Goal: Task Accomplishment & Management: Use online tool/utility

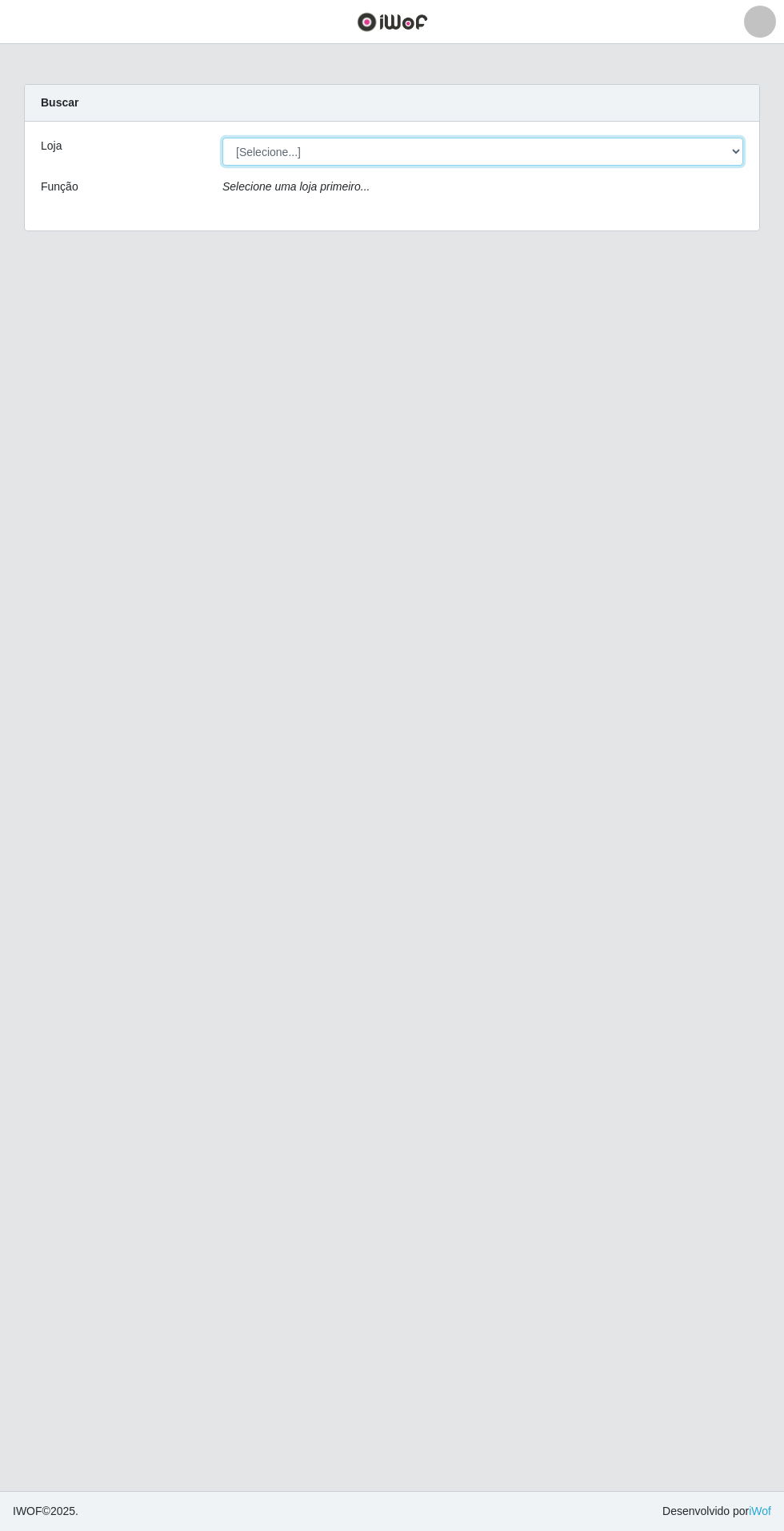
click at [679, 151] on select "[Selecione...] Atacado Vem - Loja 31 São Francisco" at bounding box center [483, 152] width 521 height 28
select select "437"
click at [223, 138] on select "[Selecione...] Atacado Vem - Loja 31 São Francisco" at bounding box center [483, 152] width 521 height 28
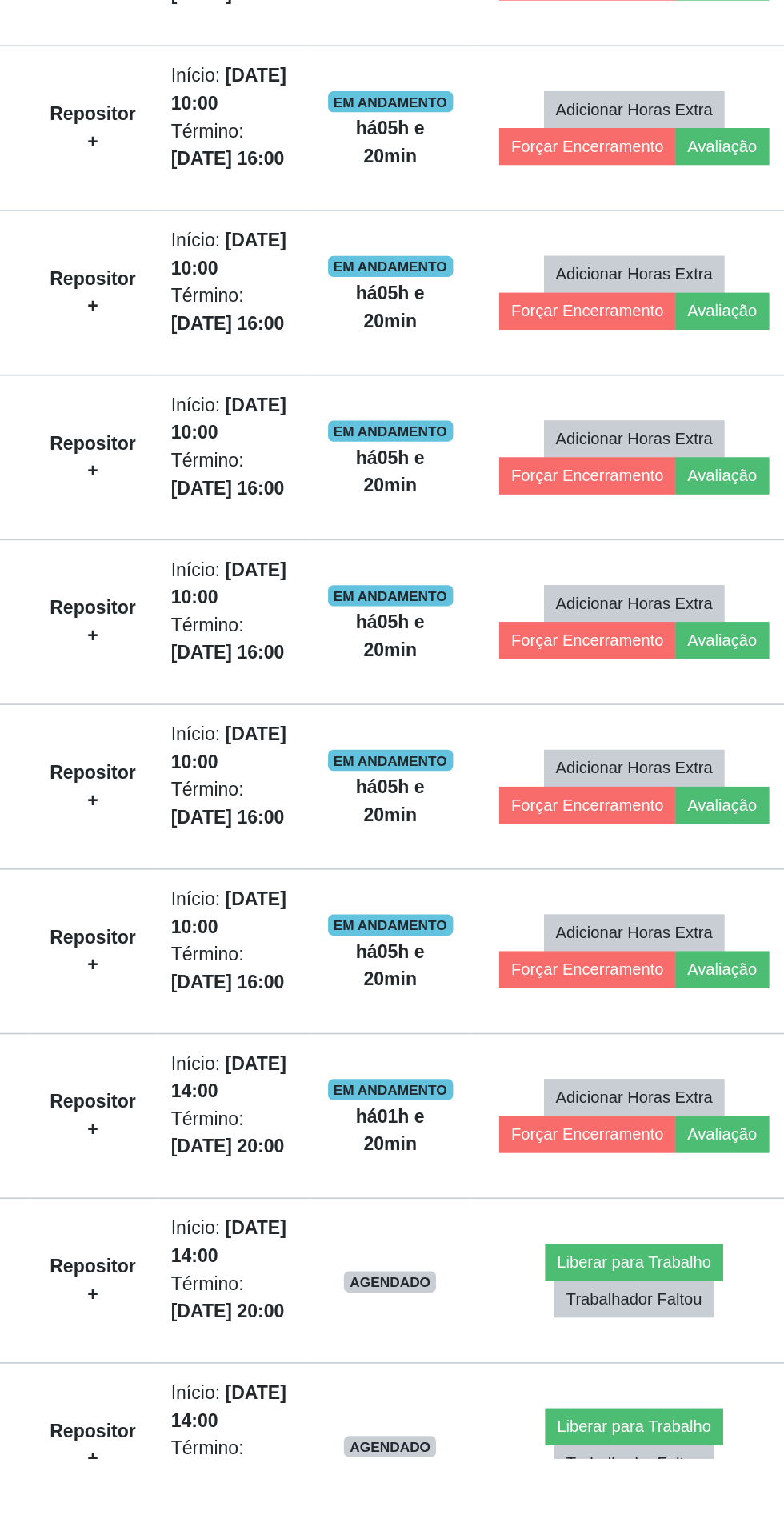
scroll to position [129, 0]
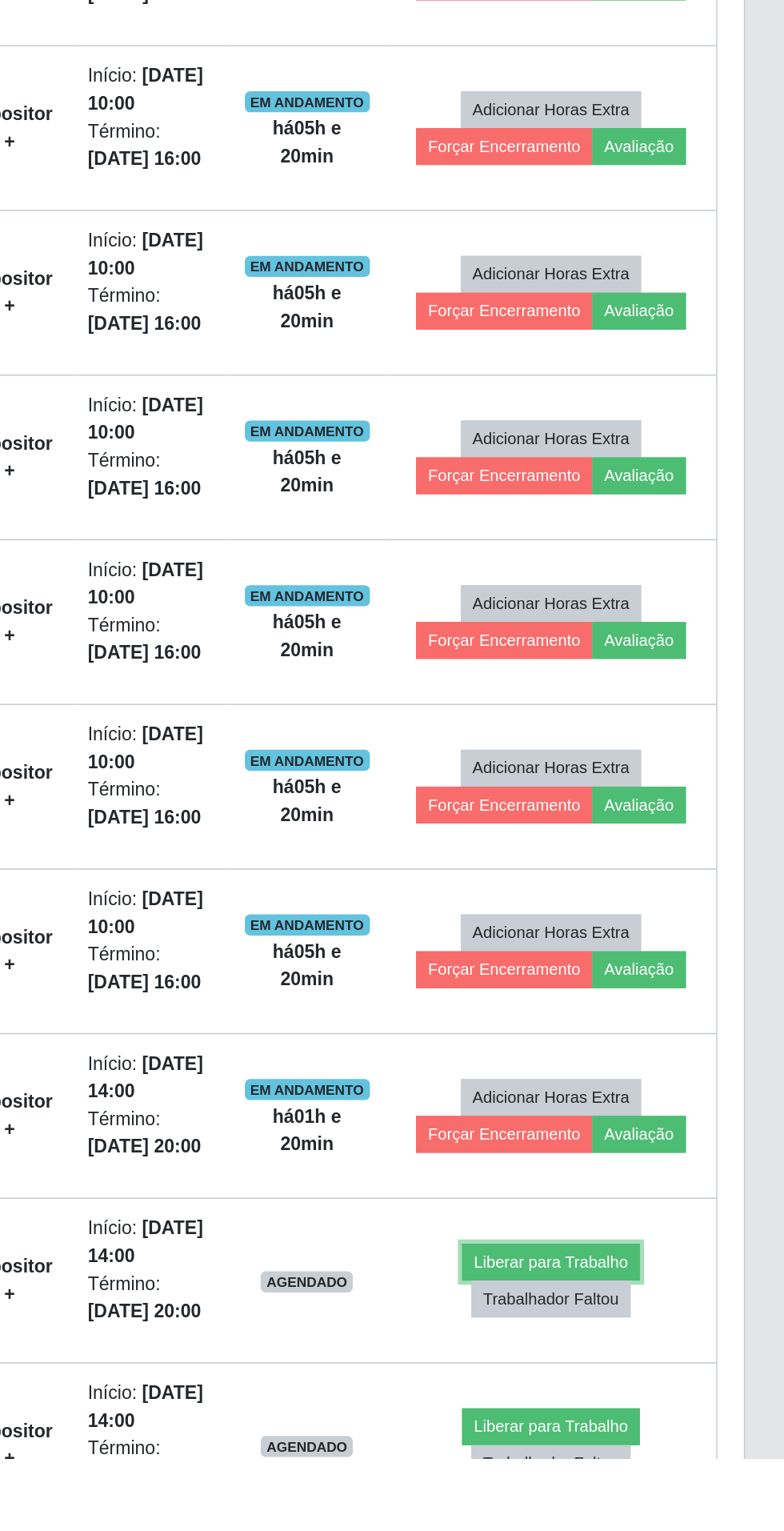
click at [667, 1407] on button "Liberar para Trabalho" at bounding box center [643, 1411] width 108 height 22
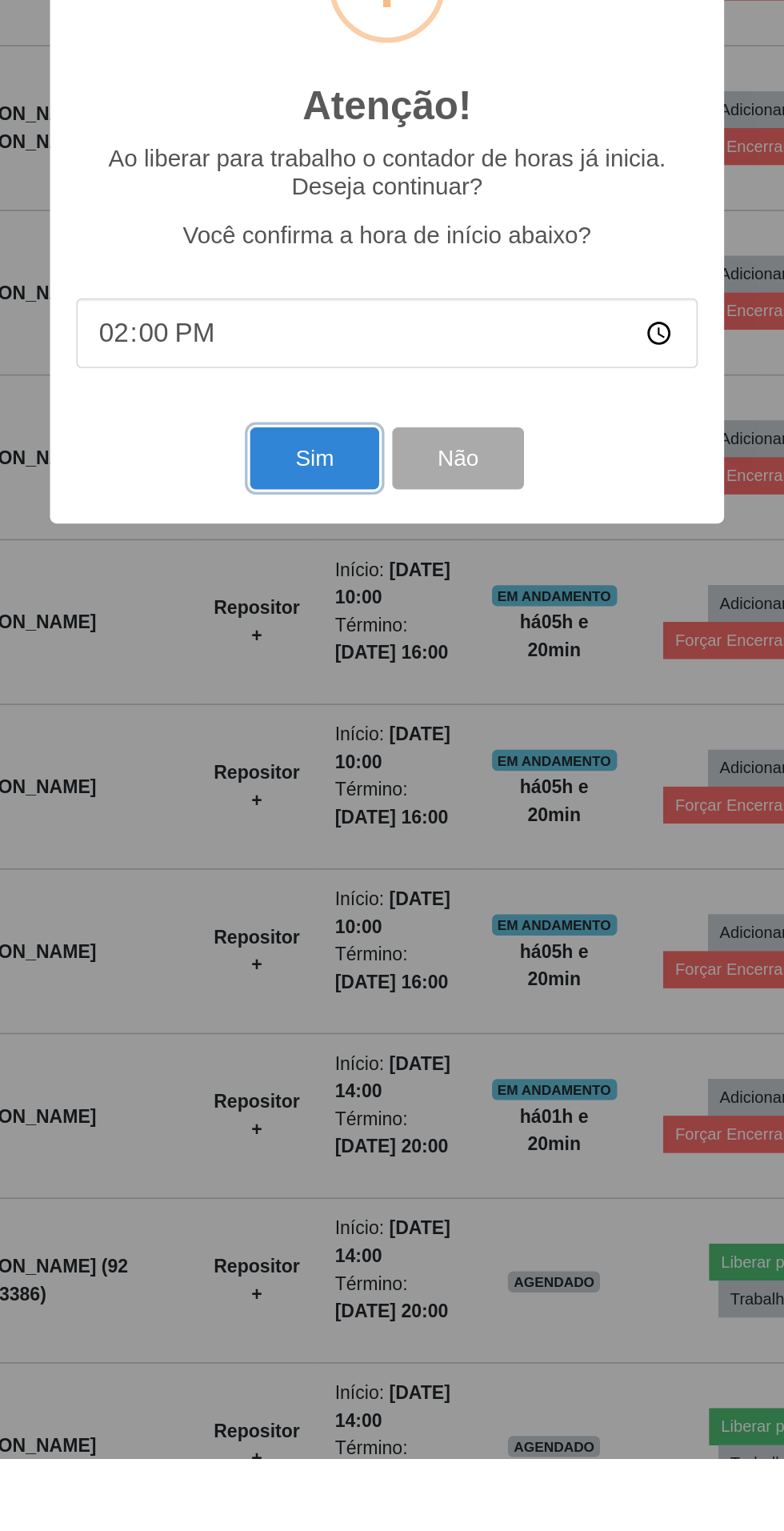
click at [332, 942] on button "Sim" at bounding box center [347, 924] width 77 height 37
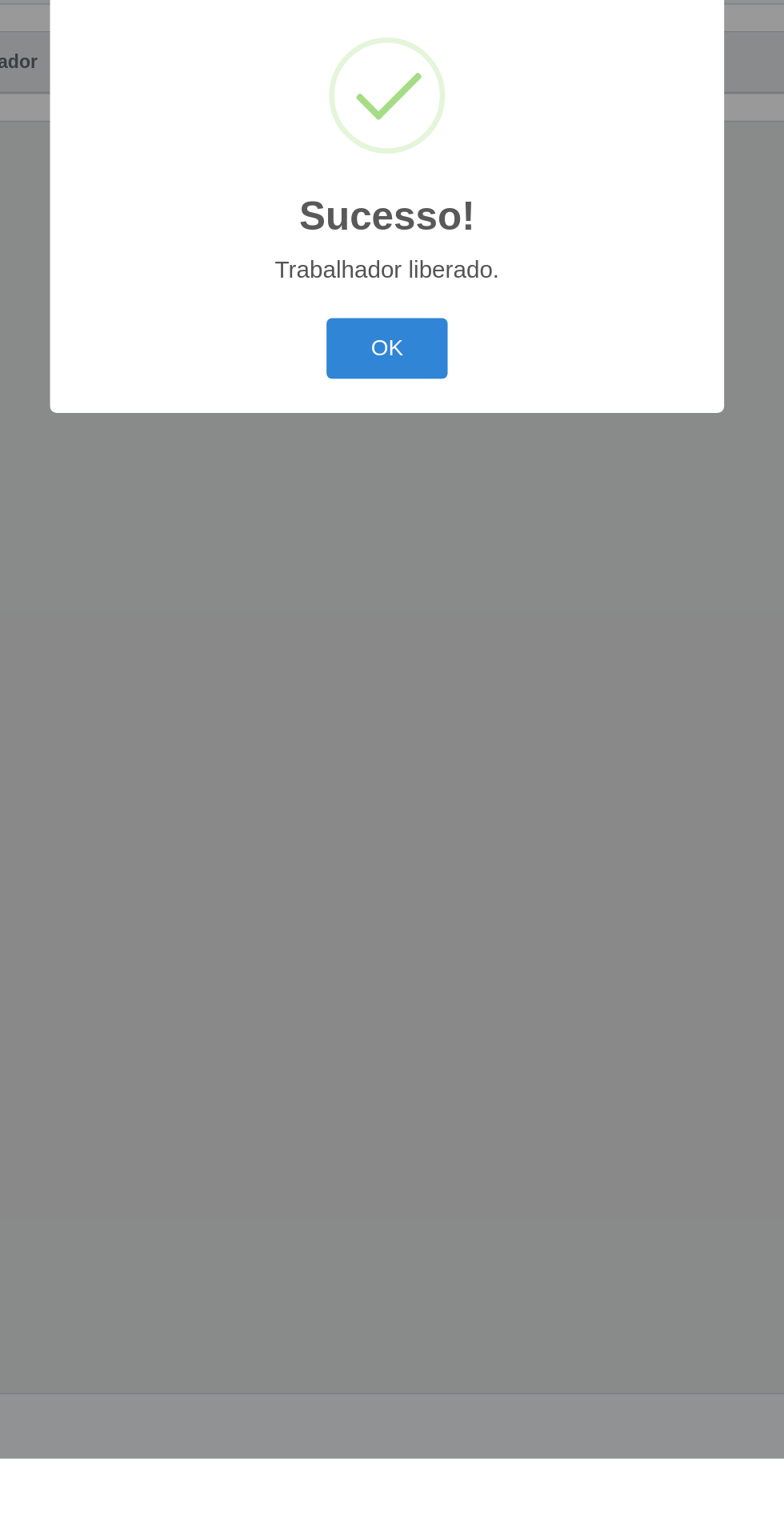
scroll to position [0, 0]
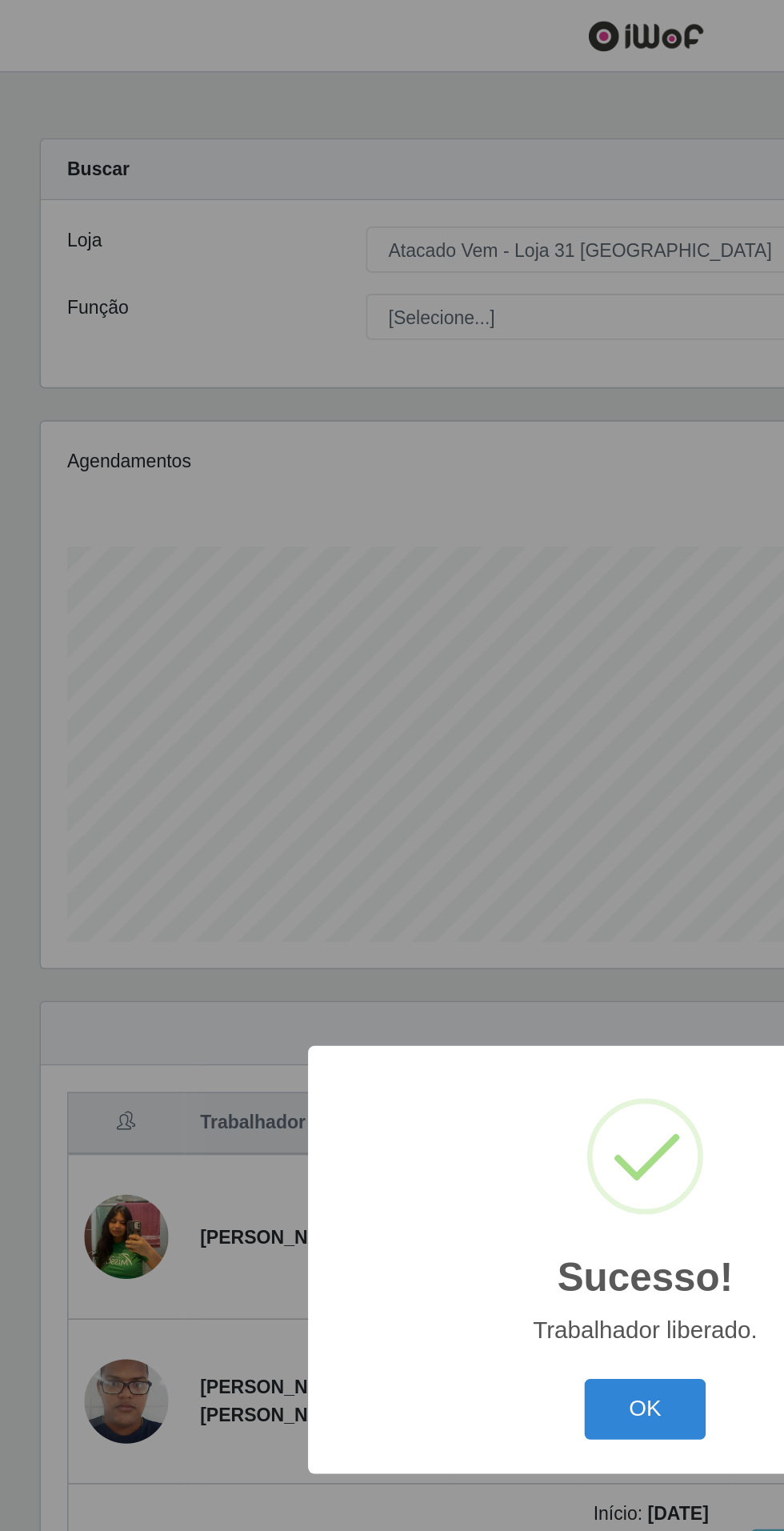
click at [386, 876] on button "OK" at bounding box center [392, 857] width 75 height 37
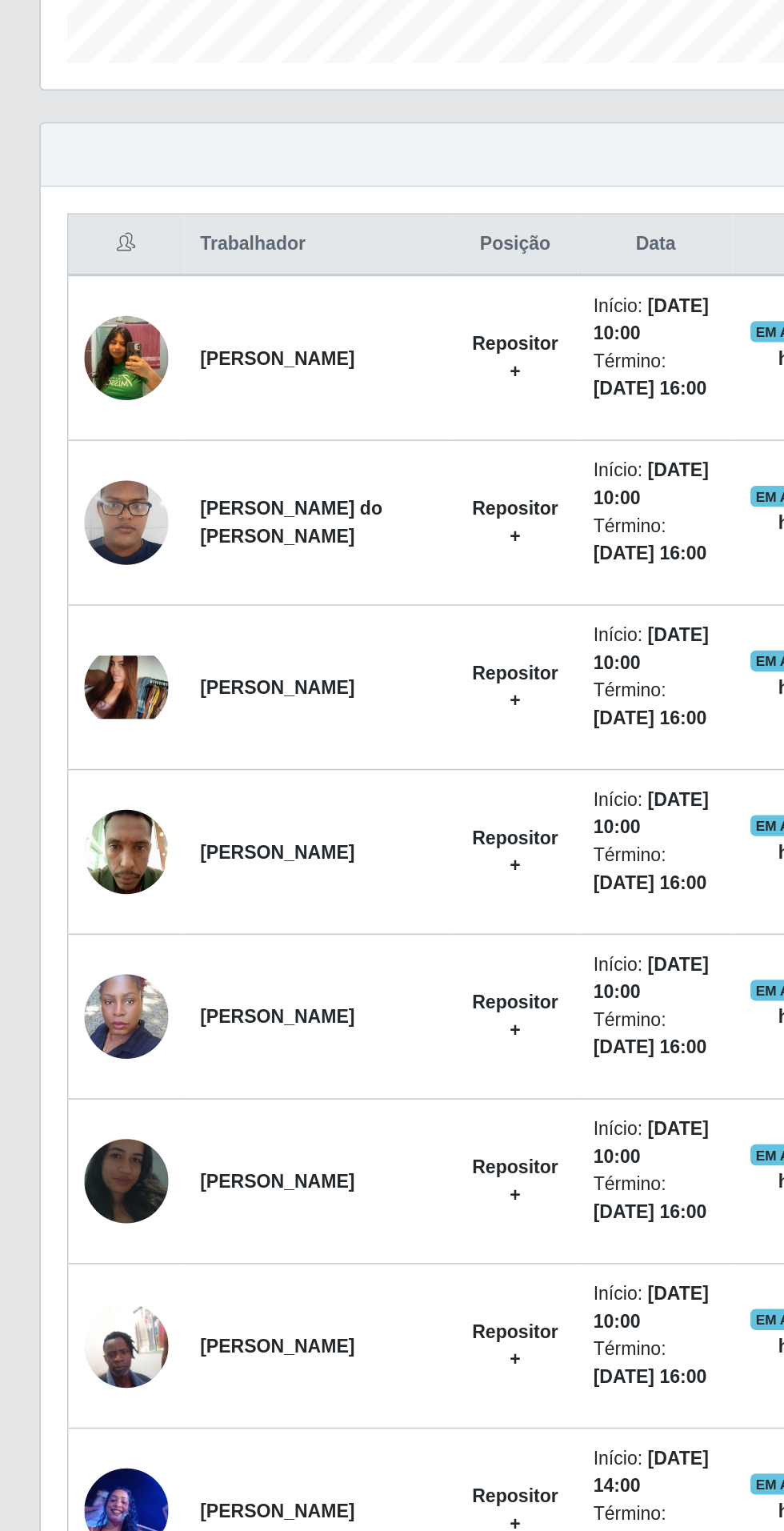
scroll to position [129, 0]
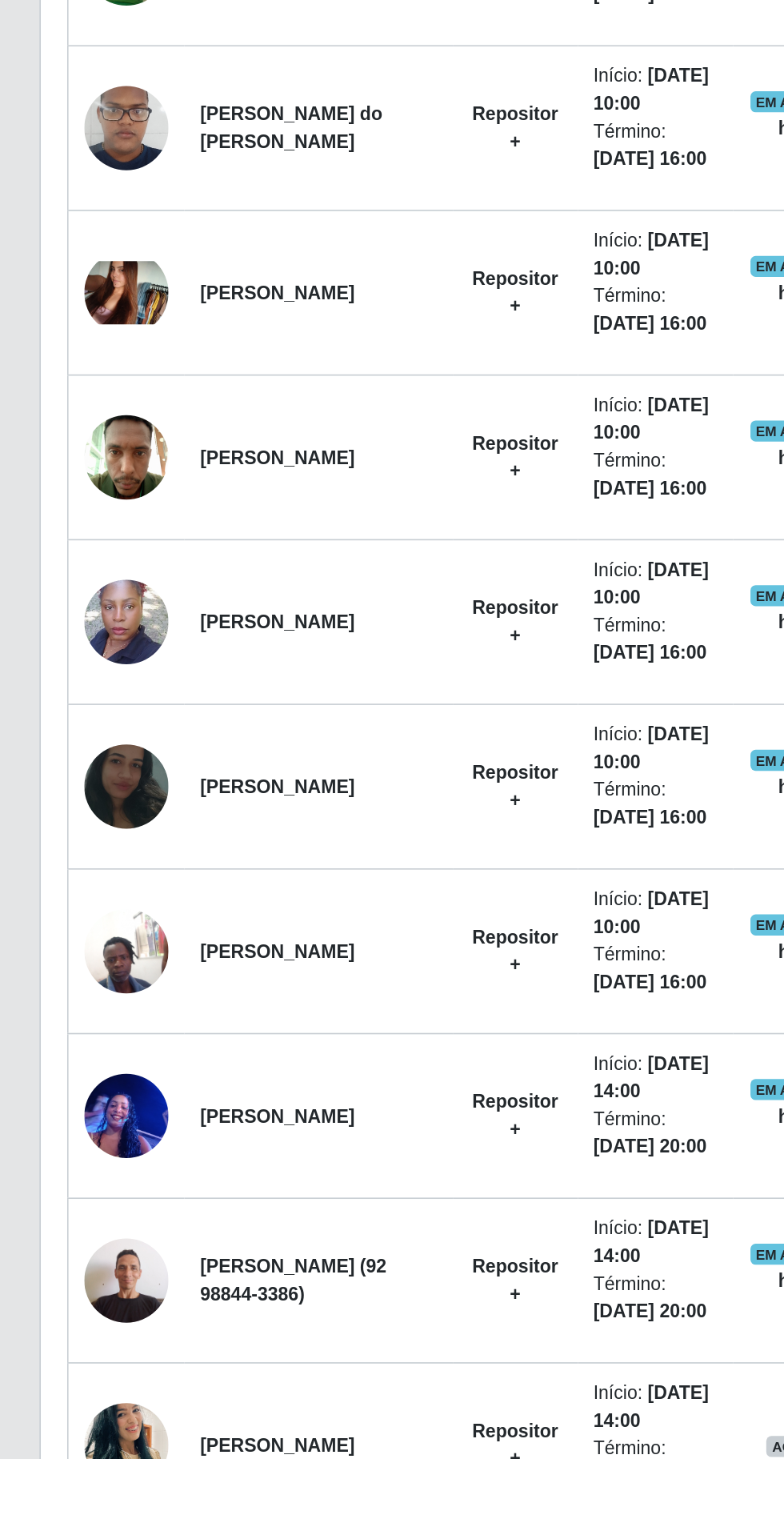
click at [84, 1519] on img at bounding box center [77, 1523] width 51 height 91
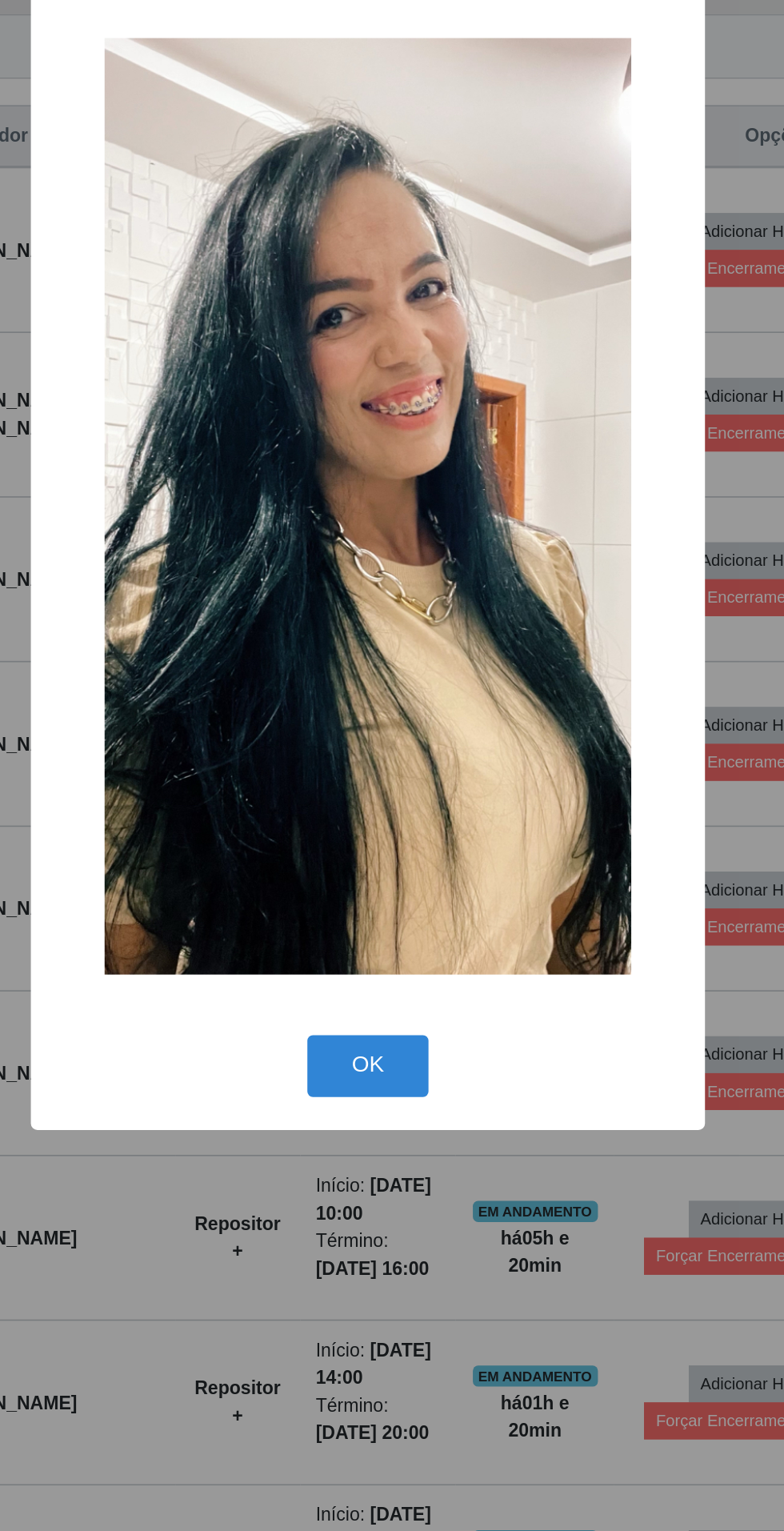
scroll to position [173, 0]
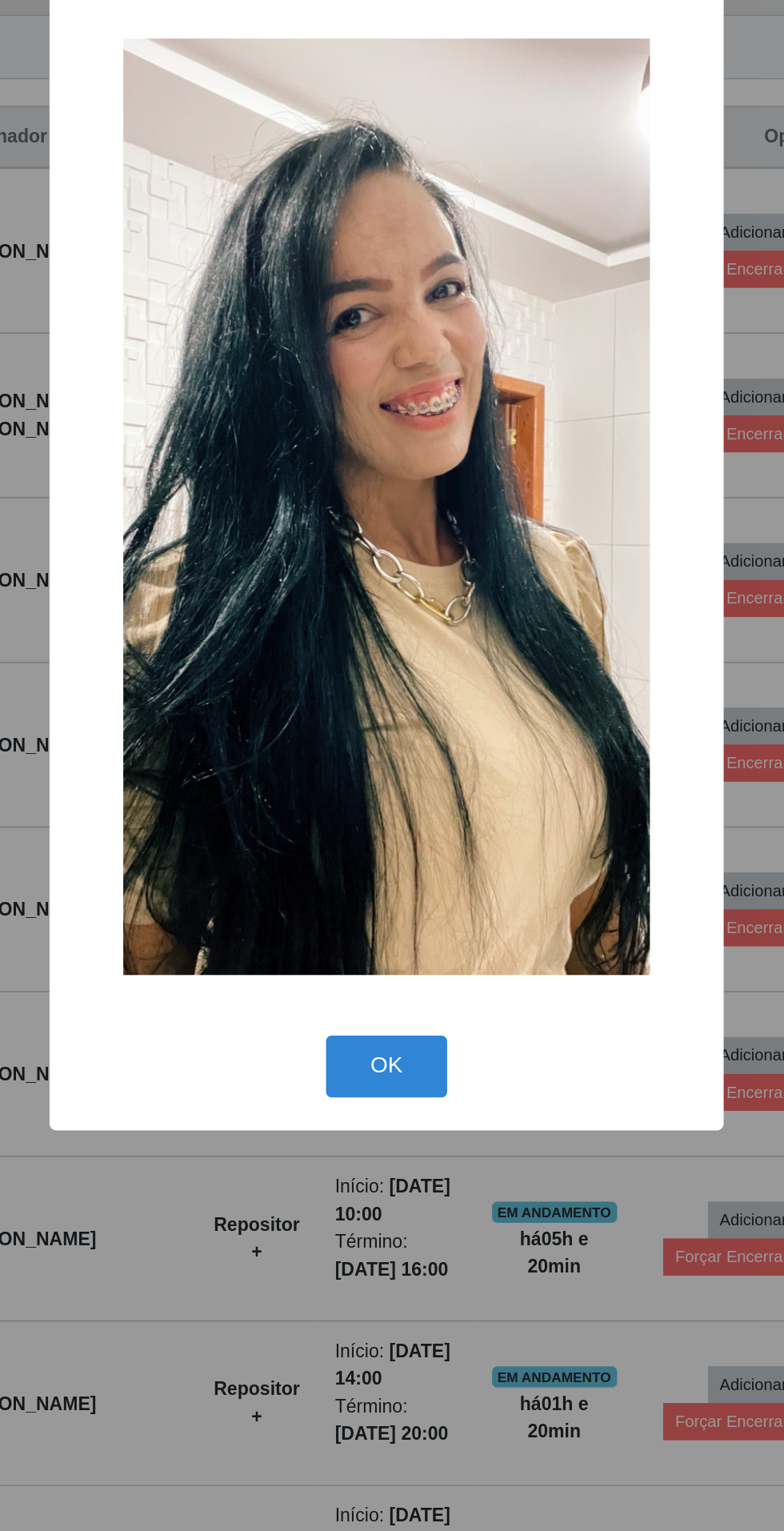
click at [399, 1084] on button "OK" at bounding box center [392, 1075] width 75 height 37
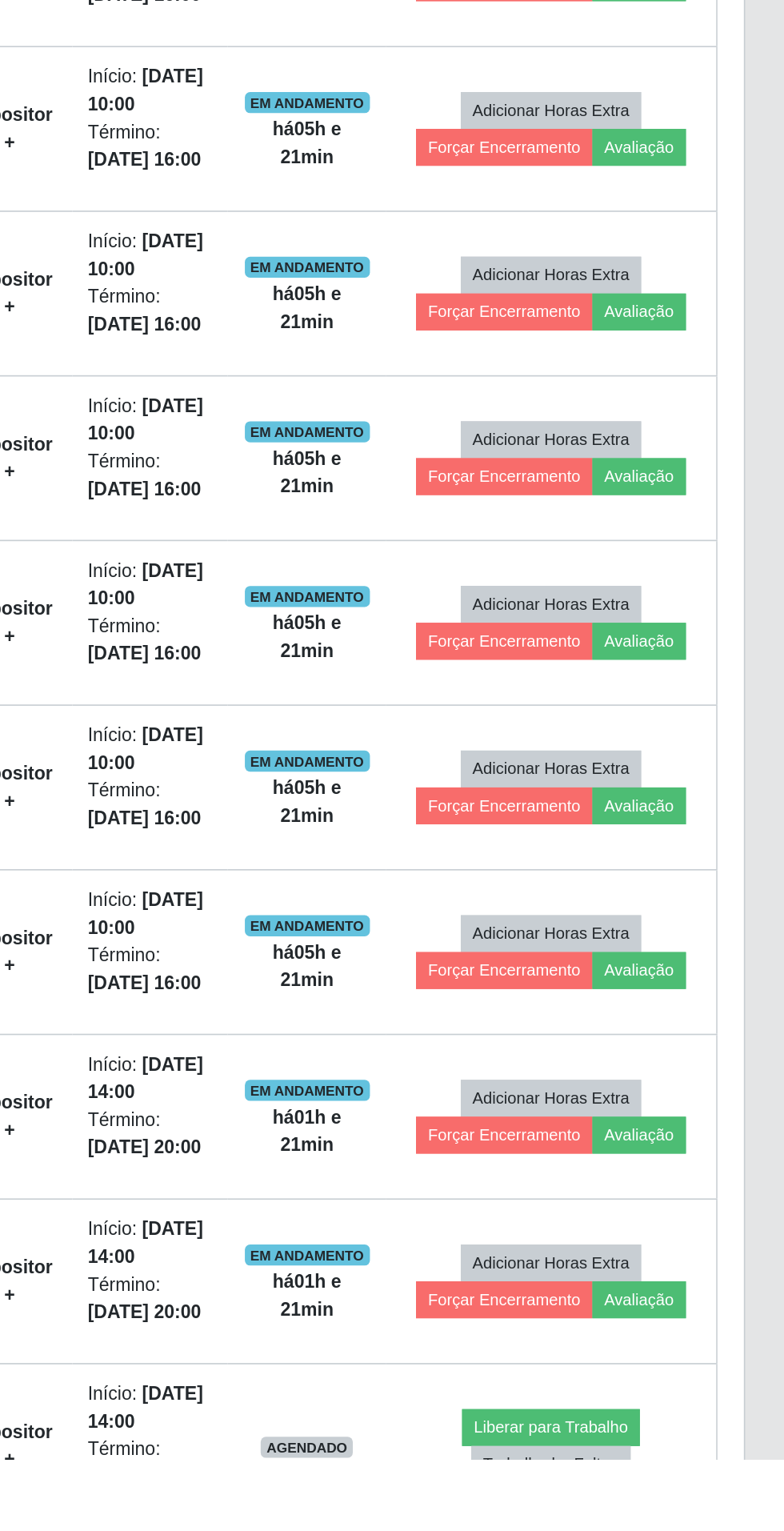
scroll to position [129, 0]
click at [647, 1530] on button "Trabalhador Faltou" at bounding box center [642, 1534] width 97 height 22
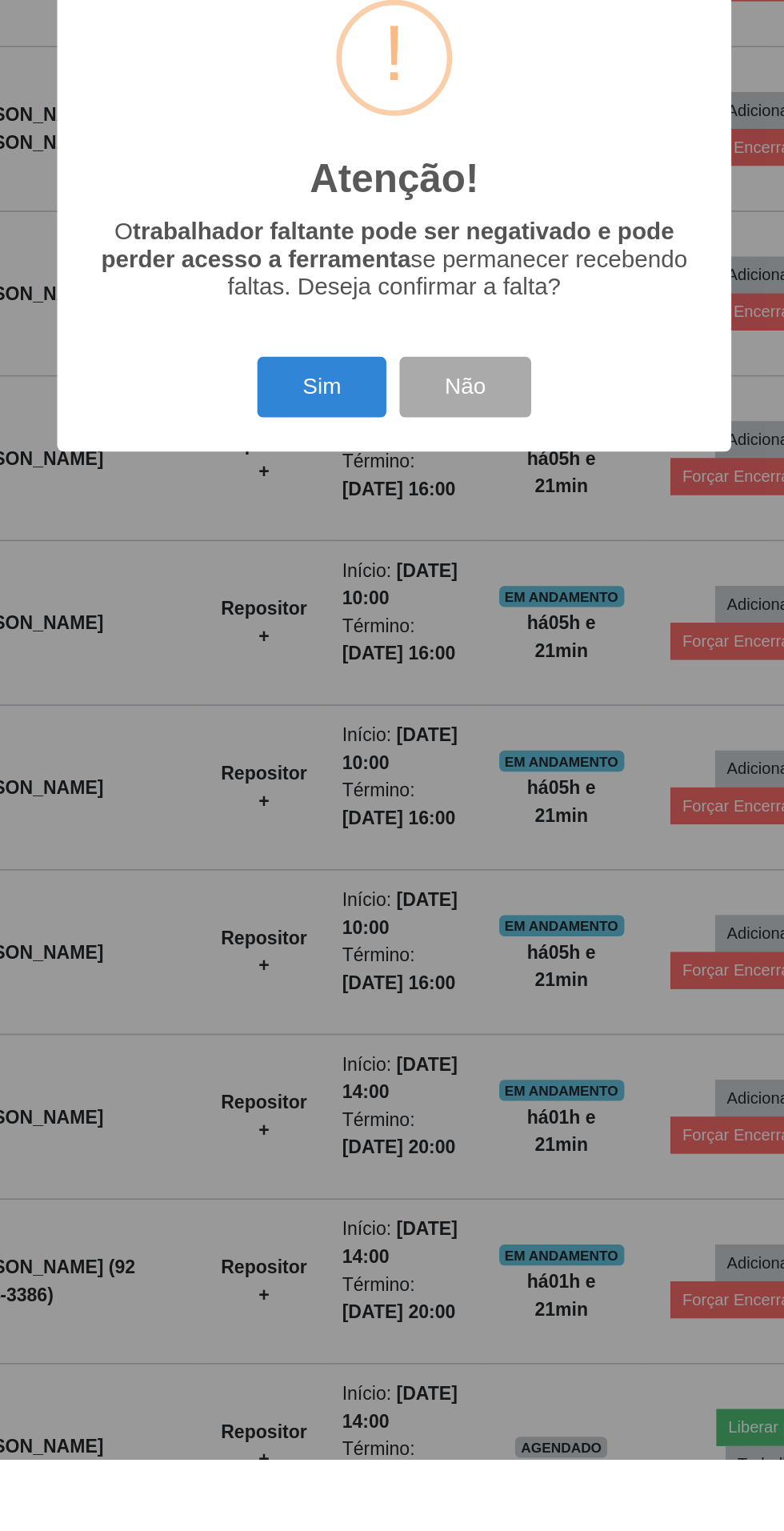
click at [353, 899] on button "Sim" at bounding box center [347, 880] width 77 height 37
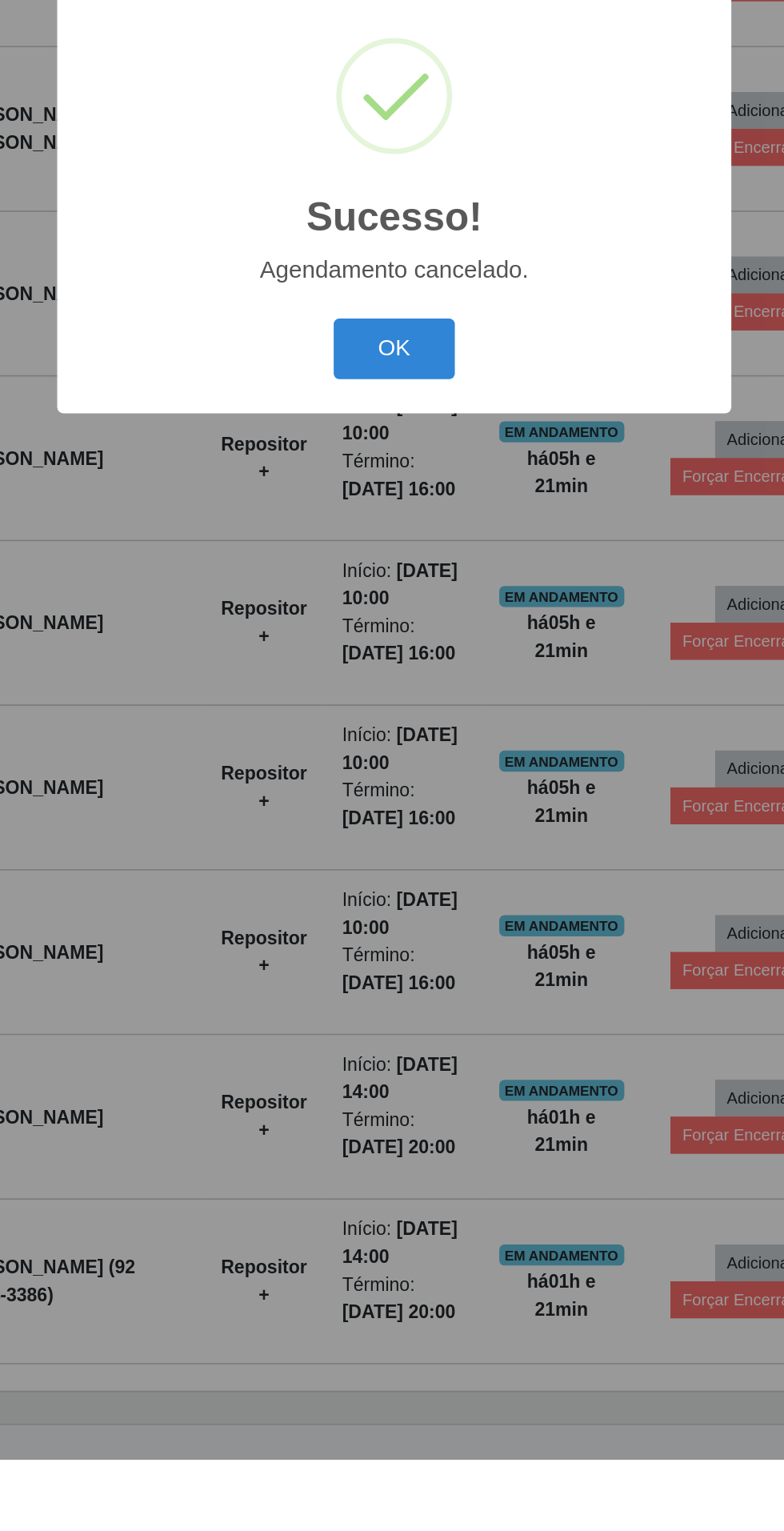
scroll to position [29, 0]
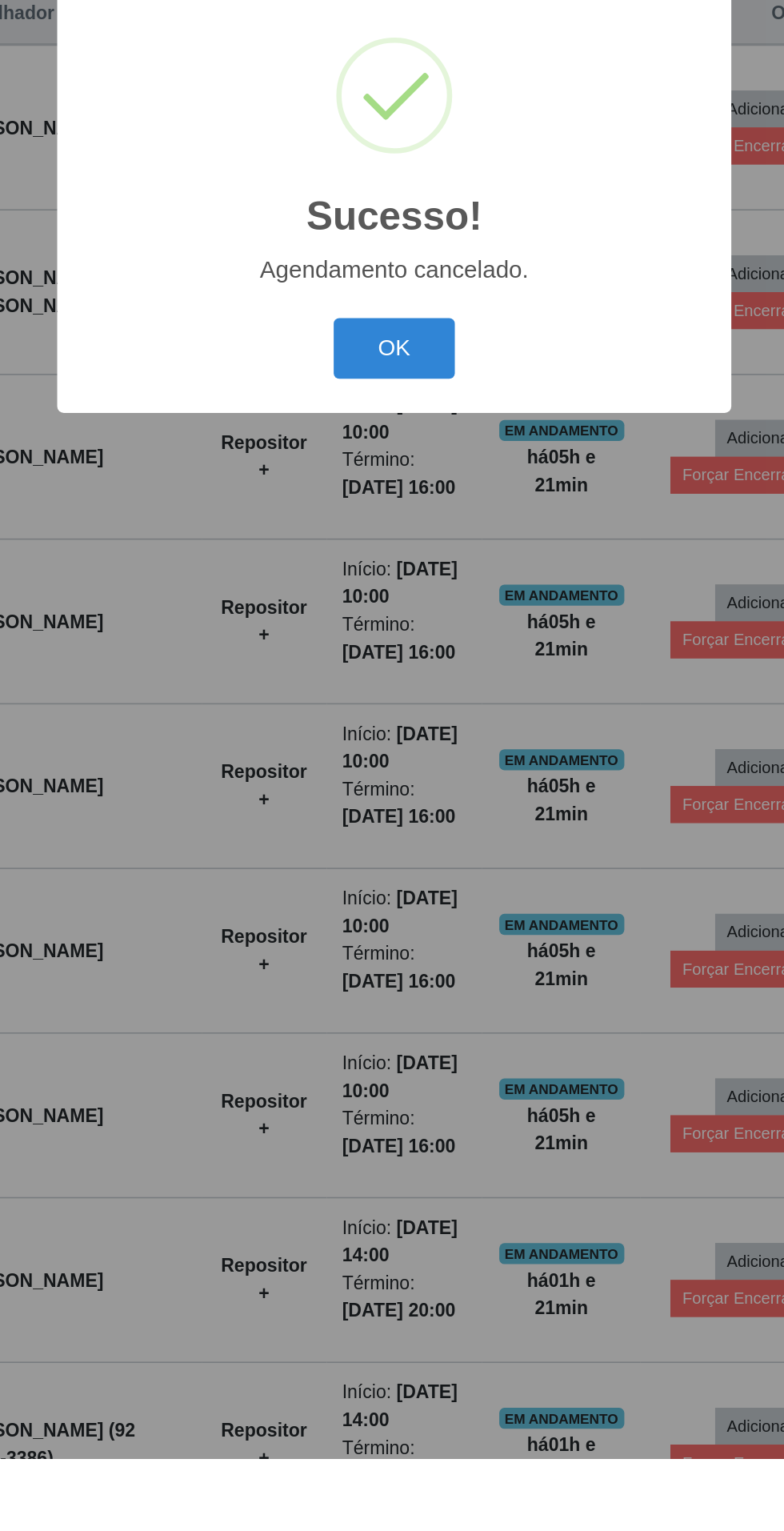
click at [402, 876] on button "OK" at bounding box center [392, 857] width 75 height 37
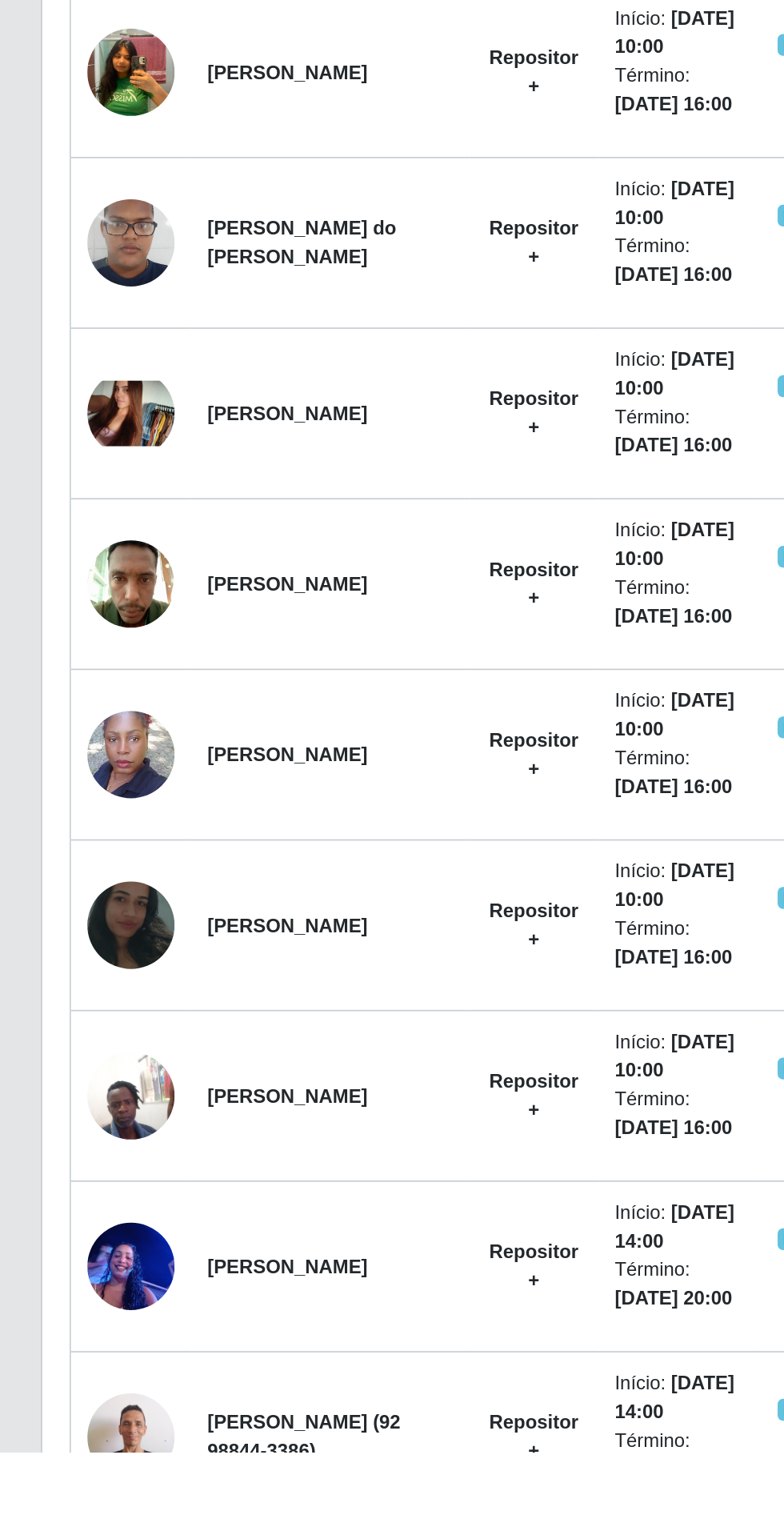
click at [76, 1414] on img at bounding box center [77, 1422] width 51 height 68
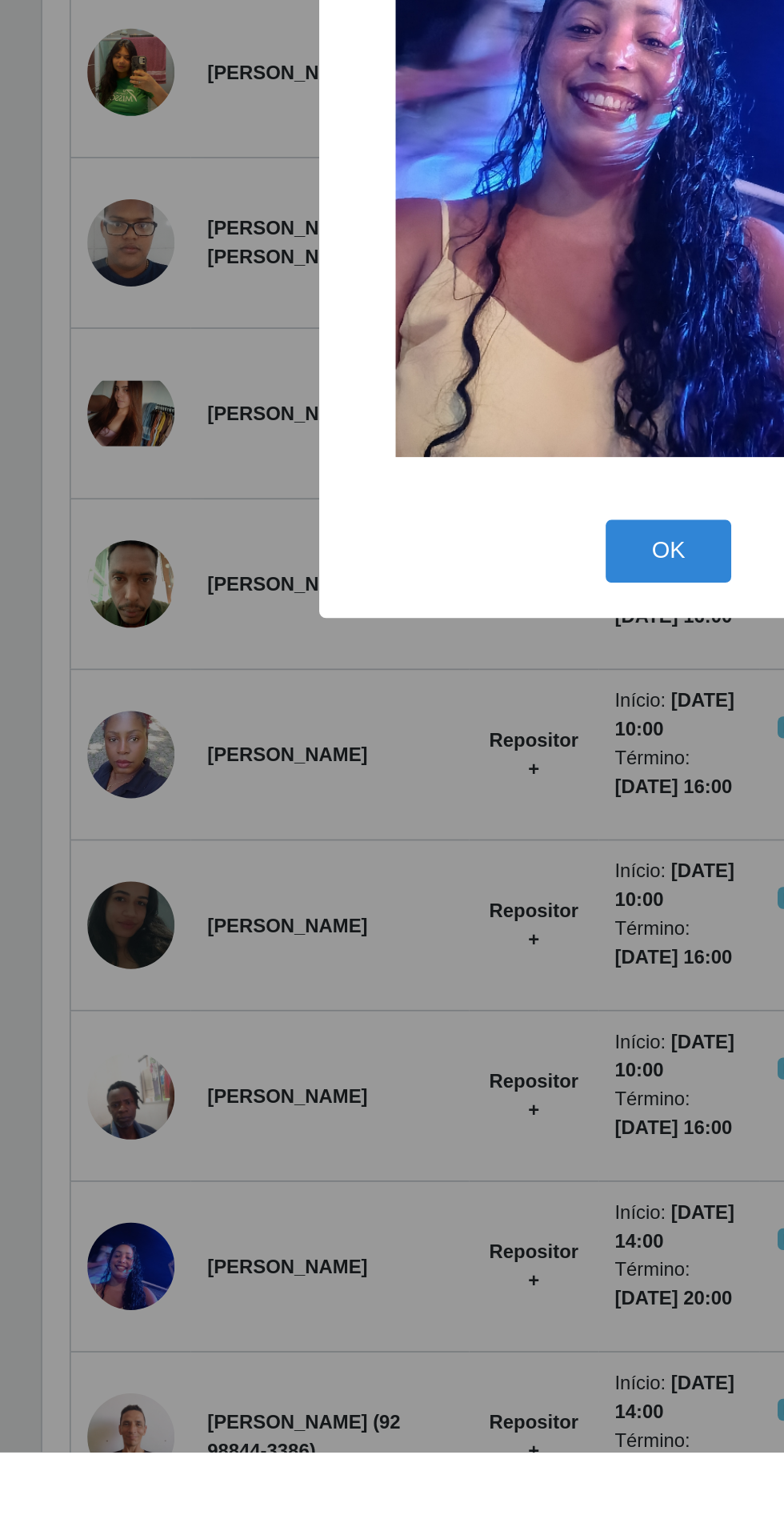
click at [259, 1448] on div "× OK Cancel" at bounding box center [392, 766] width 784 height 1531
